Goal: Check status: Check status

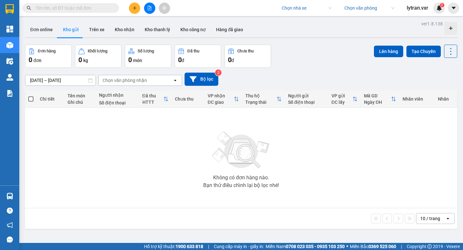
click at [299, 9] on input "search" at bounding box center [304, 8] width 46 height 10
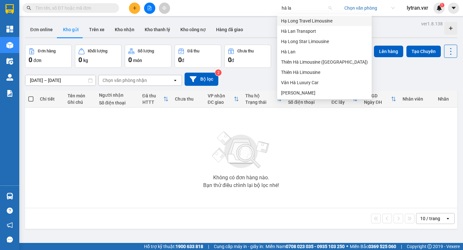
type input "[PERSON_NAME]"
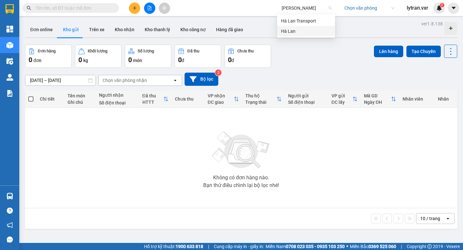
click at [289, 32] on div "Hà Lan" at bounding box center [306, 31] width 50 height 7
type input "[DATE] – [DATE]"
click at [283, 8] on span "Hà Lan" at bounding box center [306, 8] width 50 height 10
type input "tiến oan"
click at [300, 19] on div "Tiến Oanh" at bounding box center [306, 20] width 50 height 7
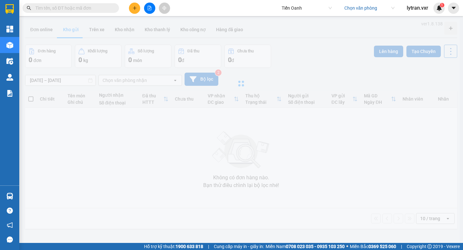
type input "[DATE] – [DATE]"
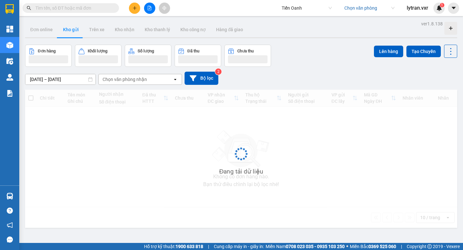
click at [68, 6] on input "text" at bounding box center [73, 7] width 76 height 7
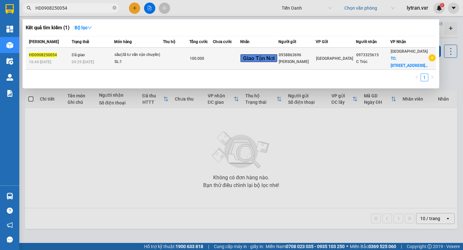
type input "HD0908250054"
click at [114, 70] on td "Đã giao 09:29 [DATE]" at bounding box center [92, 59] width 44 height 22
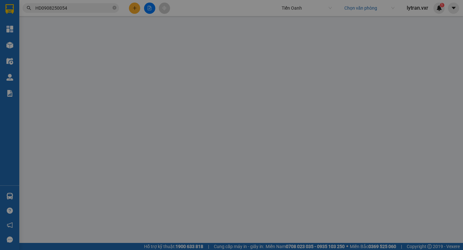
type input "0973325615"
type input "C Trúc"
checkbox input "true"
type input "[STREET_ADDRESS]"
type input "40.000"
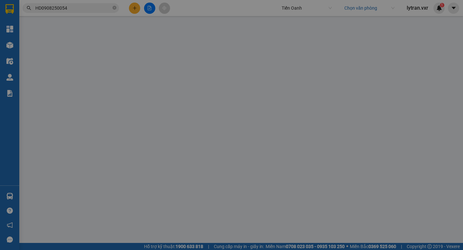
type input "0938863696"
type input "[PERSON_NAME]"
type input "100.000"
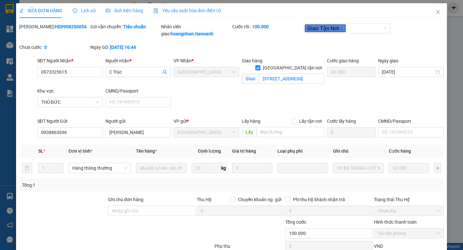
click at [85, 11] on span "Lịch sử" at bounding box center [84, 10] width 23 height 5
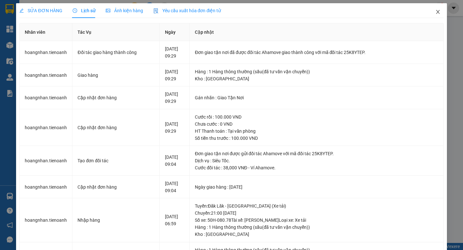
click at [434, 13] on span "Close" at bounding box center [437, 12] width 18 height 18
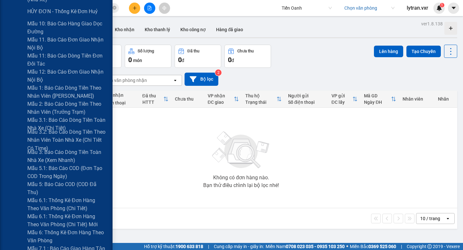
scroll to position [313, 0]
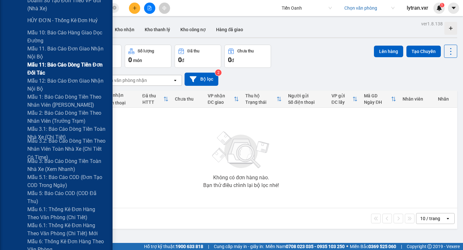
click at [63, 69] on span "Mẫu 11: Báo cáo dòng tiền đơn đối tác" at bounding box center [67, 69] width 80 height 16
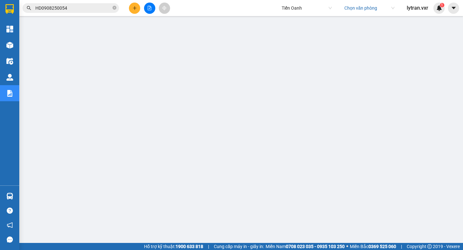
click at [81, 4] on input "HD0908250054" at bounding box center [73, 7] width 76 height 7
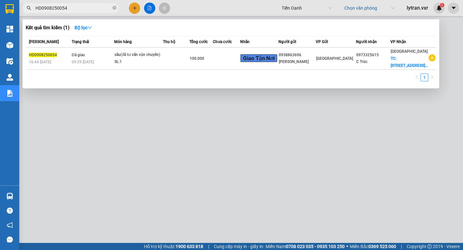
click at [271, 147] on div at bounding box center [231, 125] width 463 height 250
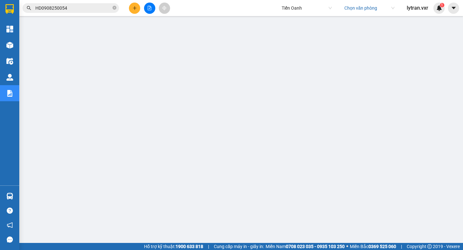
scroll to position [0, 0]
click at [78, 8] on input "HD0908250054" at bounding box center [73, 7] width 76 height 7
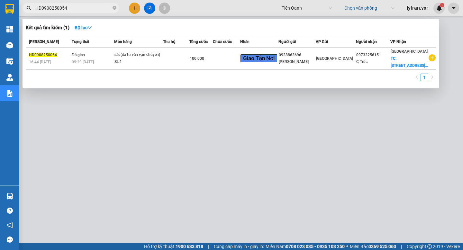
click at [112, 218] on div at bounding box center [231, 125] width 463 height 250
click at [77, 6] on input "HD0908250054" at bounding box center [73, 7] width 76 height 7
click at [144, 175] on div at bounding box center [231, 125] width 463 height 250
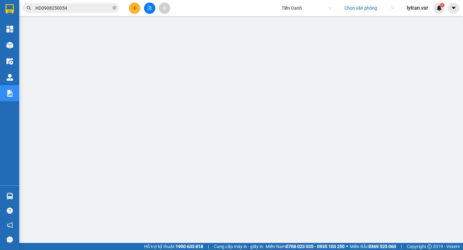
click at [77, 9] on input "HD0908250054" at bounding box center [73, 7] width 76 height 7
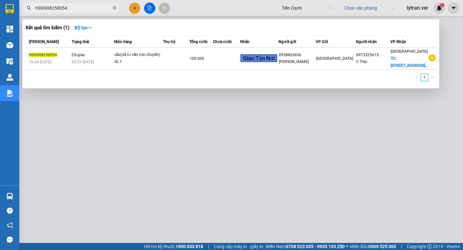
click at [85, 7] on input "HD0908250054" at bounding box center [73, 7] width 76 height 7
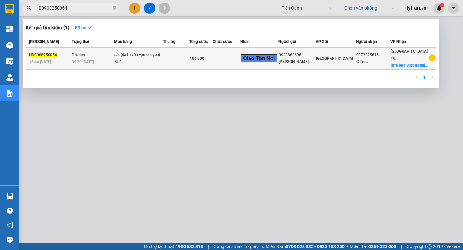
click at [94, 57] on td "Đã giao 09:29 [DATE]" at bounding box center [92, 59] width 44 height 22
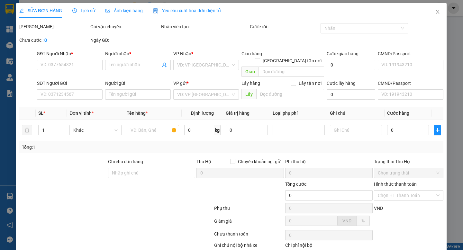
type input "0973325615"
type input "C Trúc"
checkbox input "true"
type input "[STREET_ADDRESS]"
type input "40.000"
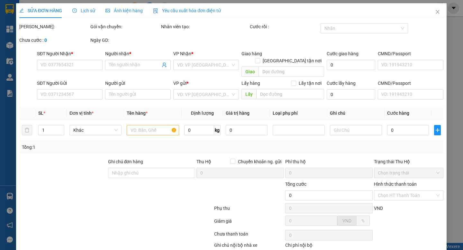
type input "0938863696"
type input "[PERSON_NAME]"
type input "100.000"
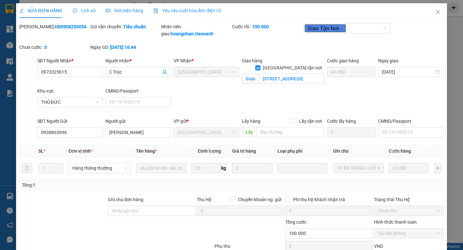
click at [81, 9] on span "Lịch sử" at bounding box center [84, 10] width 23 height 5
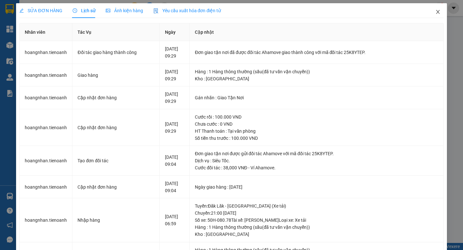
click at [435, 11] on icon "close" at bounding box center [437, 11] width 5 height 5
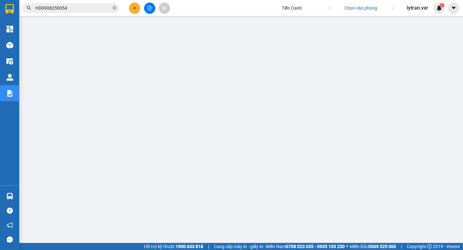
click at [84, 4] on input "HD0908250054" at bounding box center [73, 7] width 76 height 7
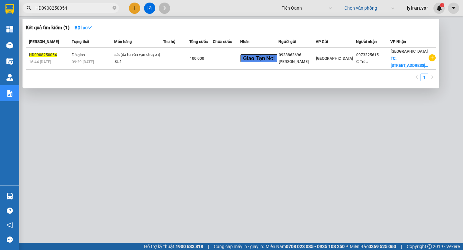
click at [84, 4] on input "HD0908250054" at bounding box center [73, 7] width 76 height 7
type input "X"
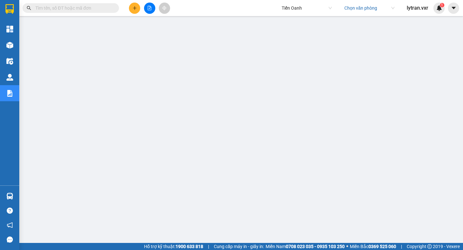
paste input "TH1208250071"
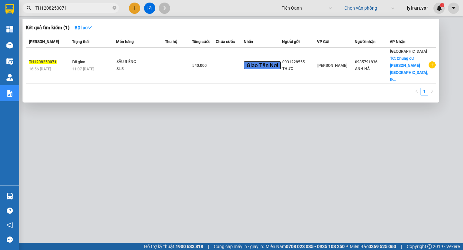
type input "TH1208250071"
click at [76, 101] on div at bounding box center [231, 125] width 463 height 250
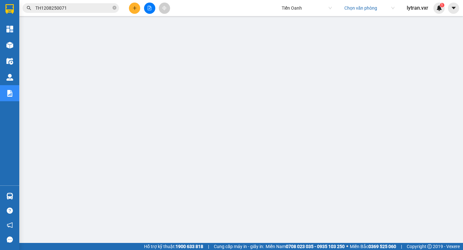
click at [84, 6] on input "TH1208250071" at bounding box center [73, 7] width 76 height 7
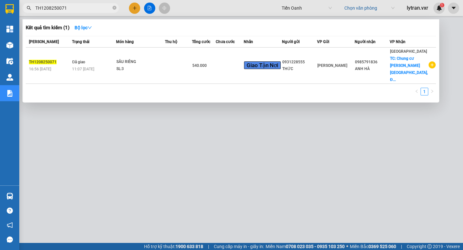
click at [84, 6] on input "TH1208250071" at bounding box center [73, 7] width 76 height 7
type input "h"
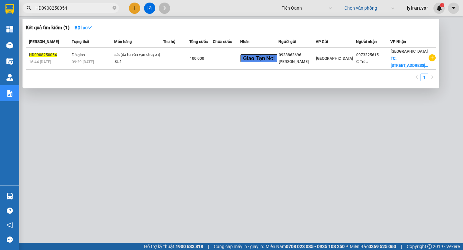
click at [82, 7] on input "HD0908250054" at bounding box center [73, 7] width 76 height 7
type input "HD0908250054"
